Goal: Transaction & Acquisition: Download file/media

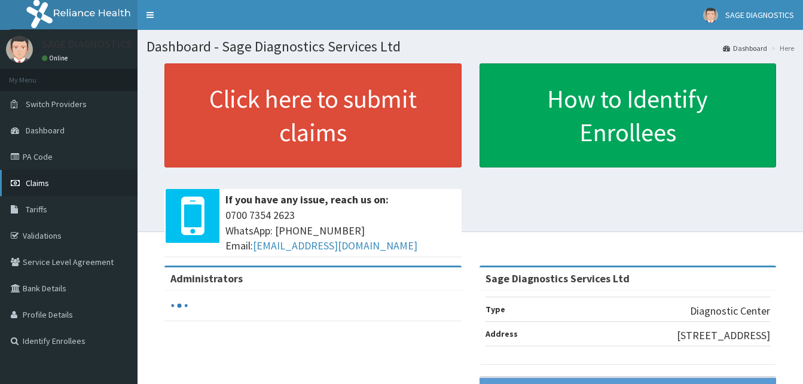
click at [34, 178] on span "Claims" at bounding box center [37, 183] width 23 height 11
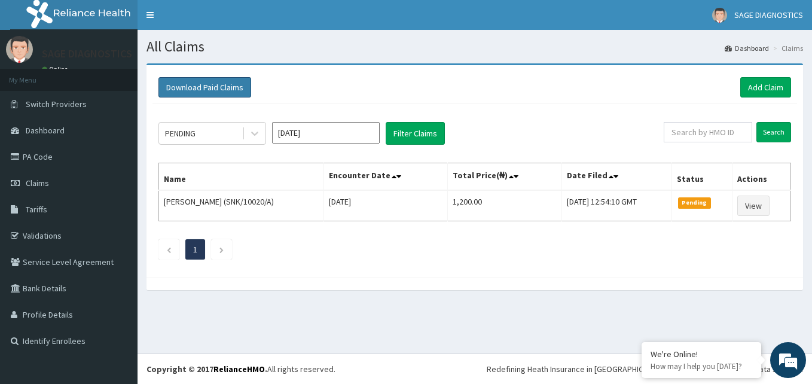
click at [224, 86] on button "Download Paid Claims" at bounding box center [205, 87] width 93 height 20
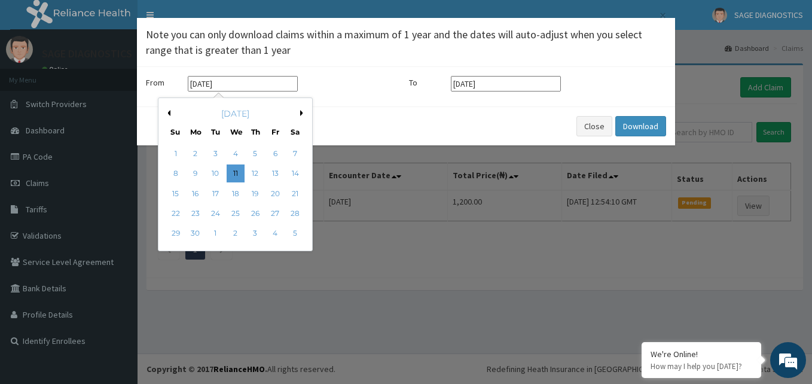
click at [228, 80] on input "[DATE]" at bounding box center [243, 84] width 110 height 16
click at [169, 113] on button "Previous Month" at bounding box center [168, 113] width 6 height 6
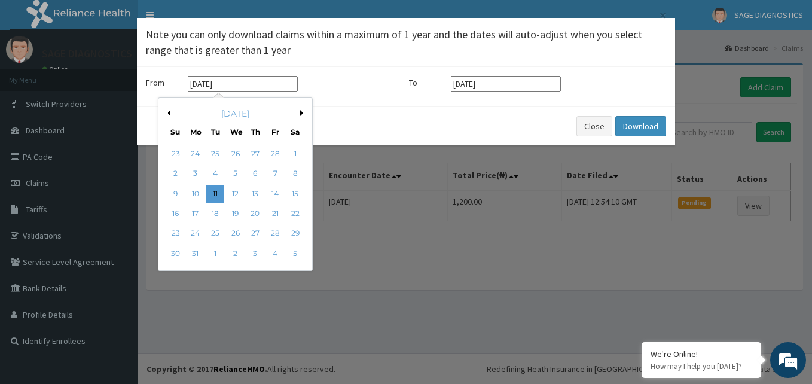
click at [267, 83] on input "[DATE]" at bounding box center [243, 84] width 110 height 16
click at [170, 111] on button "Previous Month" at bounding box center [168, 113] width 6 height 6
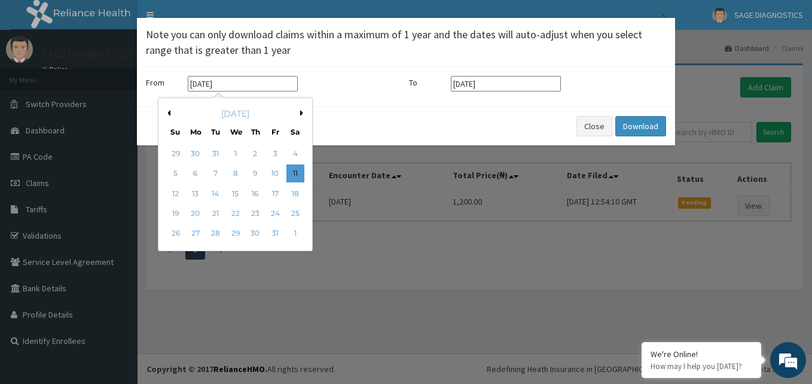
click at [170, 111] on button "Previous Month" at bounding box center [168, 113] width 6 height 6
click at [276, 153] on div "1" at bounding box center [275, 154] width 18 height 18
type input "[DATE]"
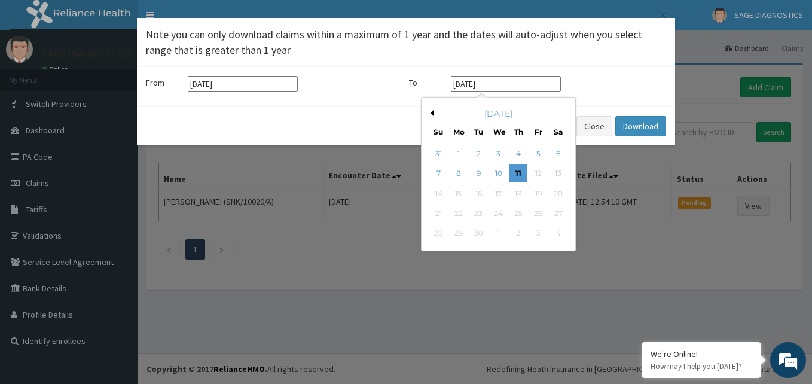
click at [502, 84] on input "[DATE]" at bounding box center [506, 84] width 110 height 16
click at [434, 110] on div "[DATE]" at bounding box center [499, 114] width 144 height 12
click at [433, 112] on button "Previous Month" at bounding box center [431, 113] width 6 height 6
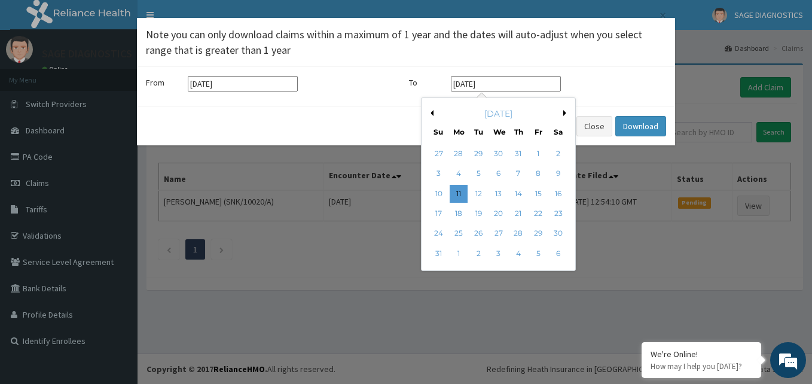
click at [433, 112] on button "Previous Month" at bounding box center [431, 113] width 6 height 6
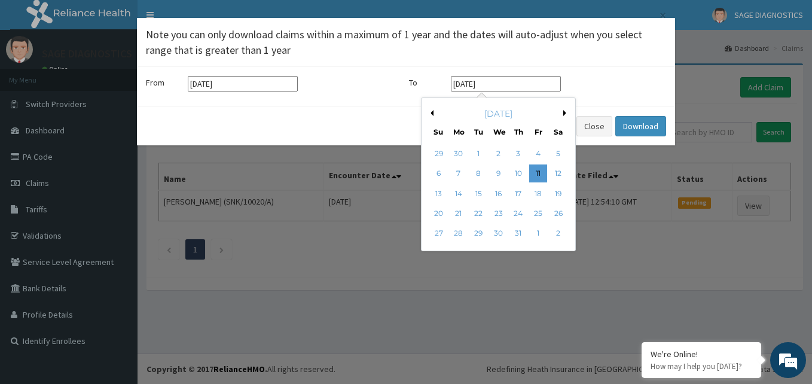
click at [433, 112] on button "Previous Month" at bounding box center [431, 113] width 6 height 6
click at [458, 233] on div "30" at bounding box center [459, 234] width 18 height 18
type input "[DATE]"
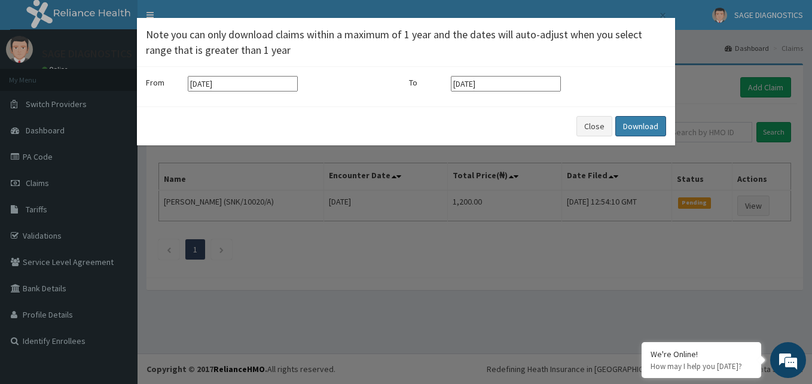
click at [644, 125] on button "Download" at bounding box center [641, 126] width 51 height 20
click at [643, 126] on button "Download" at bounding box center [641, 126] width 51 height 20
click at [644, 126] on button "Download" at bounding box center [641, 126] width 51 height 20
click at [516, 299] on div "× Note you can only download claims within a maximum of 1 year and the dates wi…" at bounding box center [406, 192] width 812 height 384
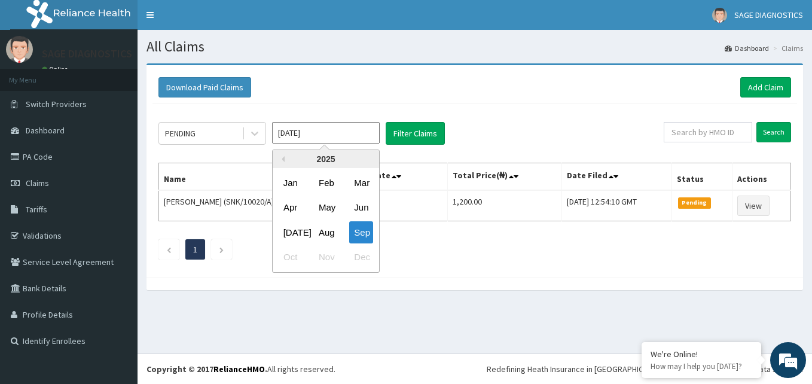
click at [340, 133] on input "[DATE]" at bounding box center [326, 133] width 108 height 22
click at [332, 131] on input "[DATE]" at bounding box center [326, 133] width 108 height 22
click at [342, 130] on input "[DATE]" at bounding box center [326, 133] width 108 height 22
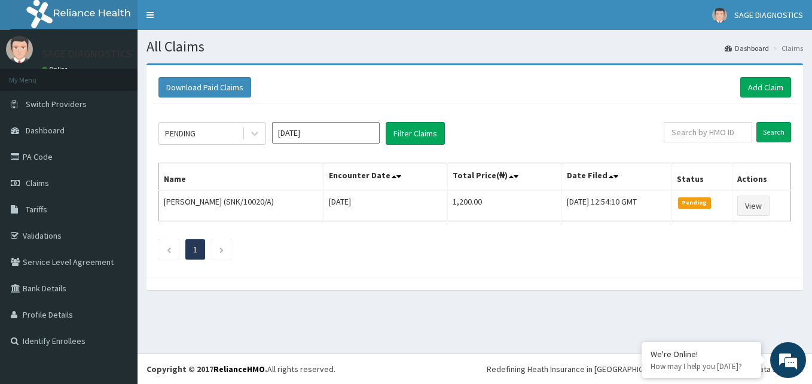
click at [477, 226] on div "PENDING [DATE] Filter Claims Search Name Encounter Date Total Price(₦) Date Fil…" at bounding box center [475, 187] width 645 height 167
click at [63, 316] on link "Profile Details" at bounding box center [69, 314] width 138 height 26
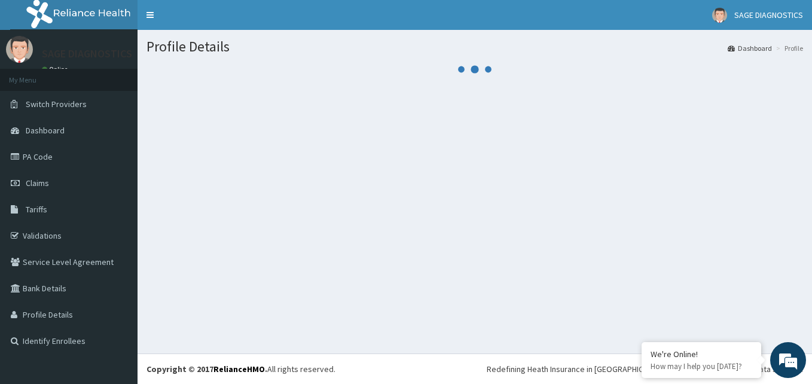
click at [753, 48] on link "Dashboard" at bounding box center [750, 48] width 44 height 10
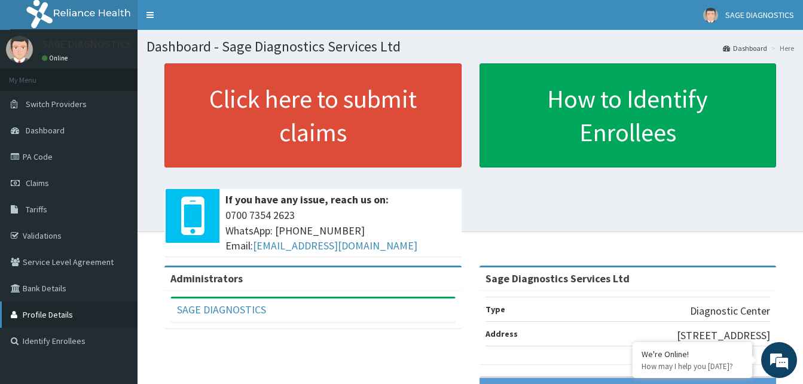
click at [49, 314] on link "Profile Details" at bounding box center [69, 314] width 138 height 26
